Goal: Register for event/course

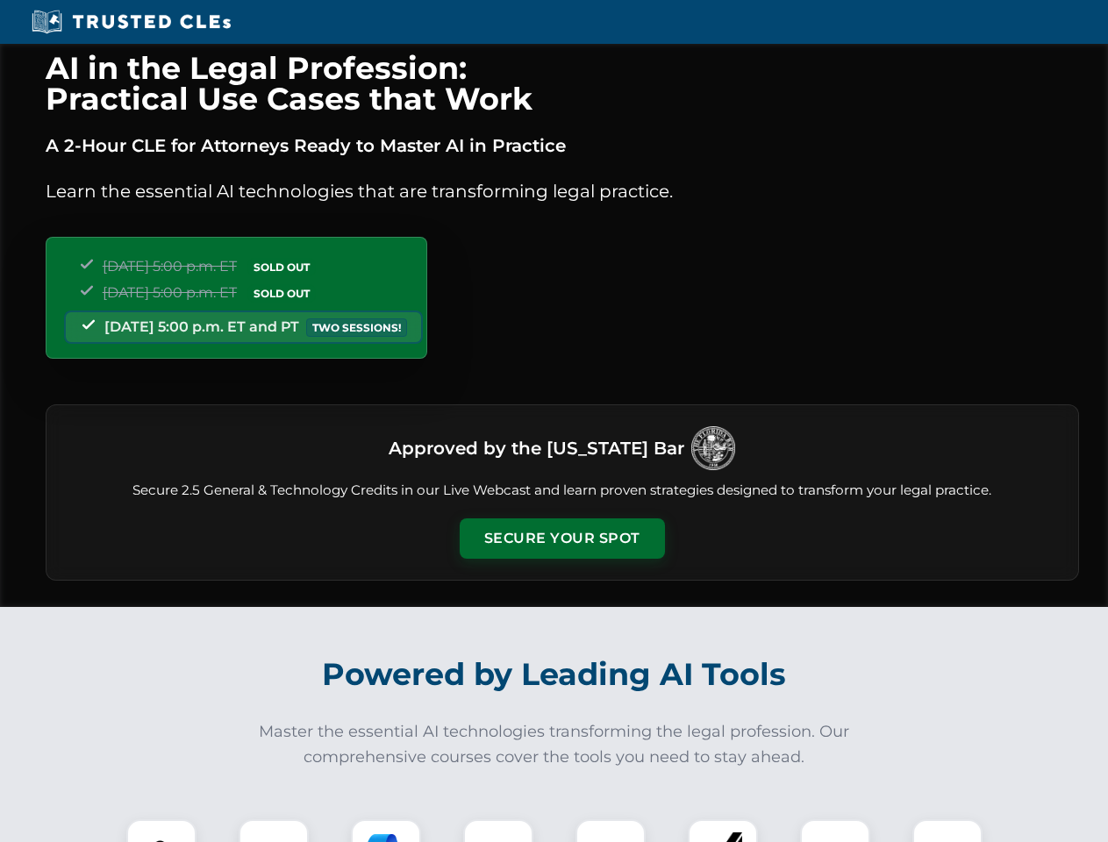
click at [561, 539] on button "Secure Your Spot" at bounding box center [562, 538] width 205 height 40
click at [161, 831] on img at bounding box center [161, 854] width 51 height 51
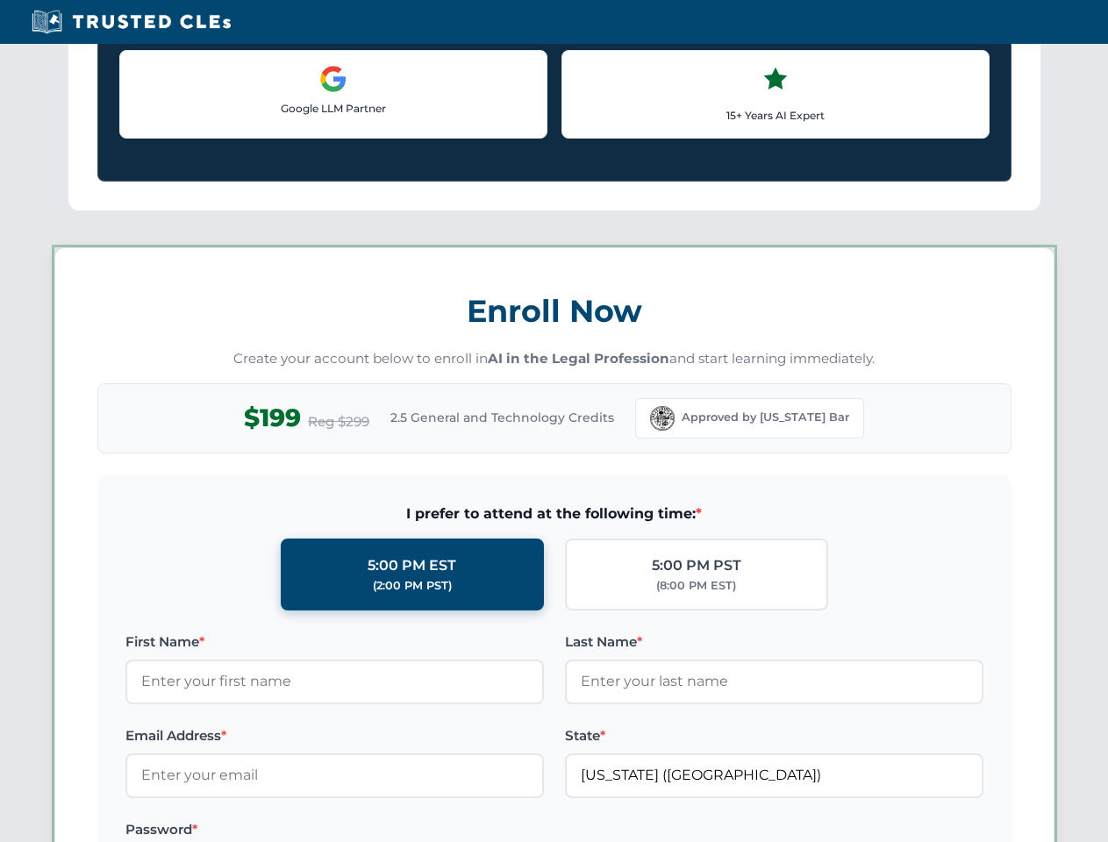
click at [386, 831] on label "Password *" at bounding box center [334, 829] width 418 height 21
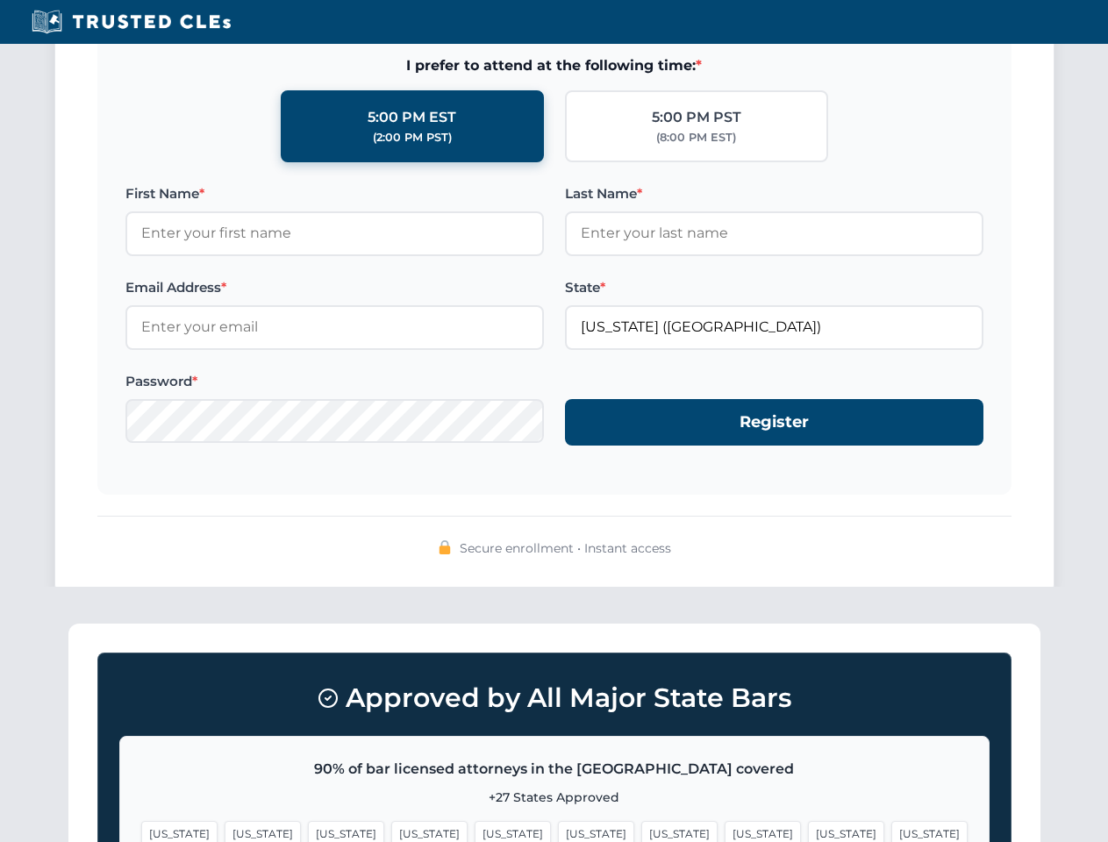
click at [808, 831] on span "[US_STATE]" at bounding box center [846, 833] width 76 height 25
